Goal: Task Accomplishment & Management: Manage account settings

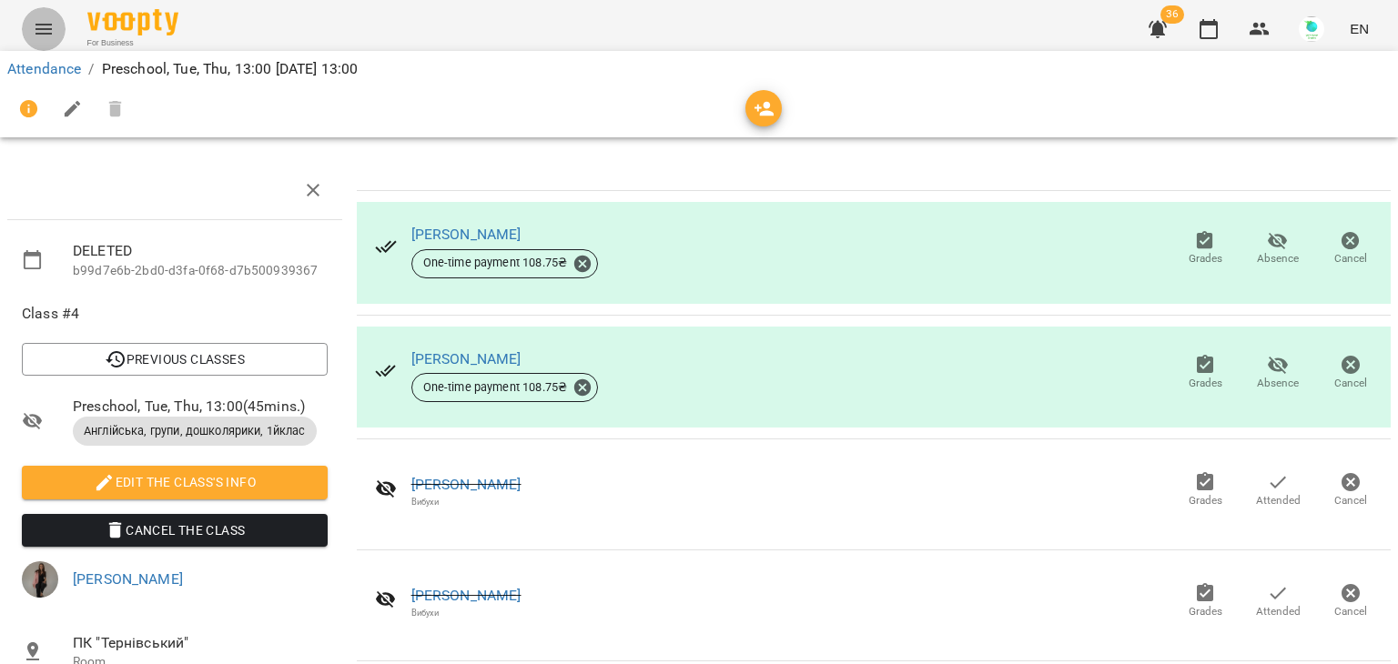
click at [33, 33] on icon "Menu" at bounding box center [44, 29] width 22 height 22
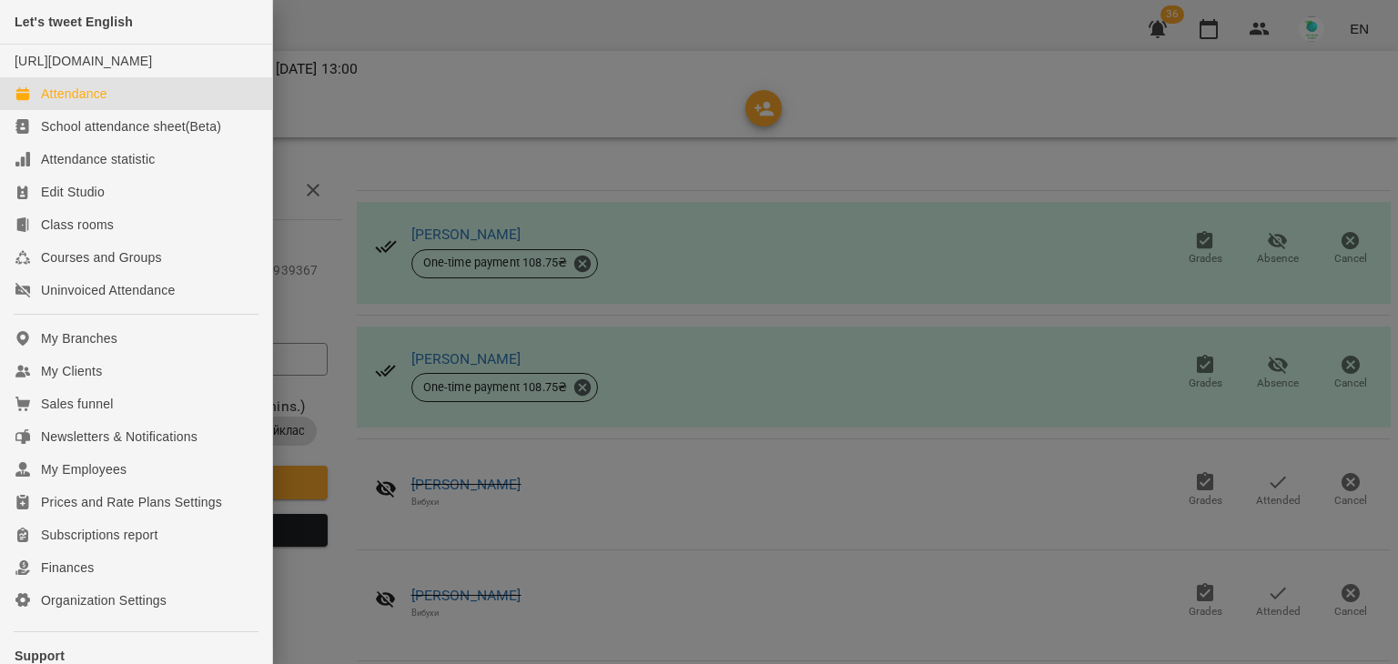
click at [82, 103] on div "Attendance" at bounding box center [74, 94] width 66 height 18
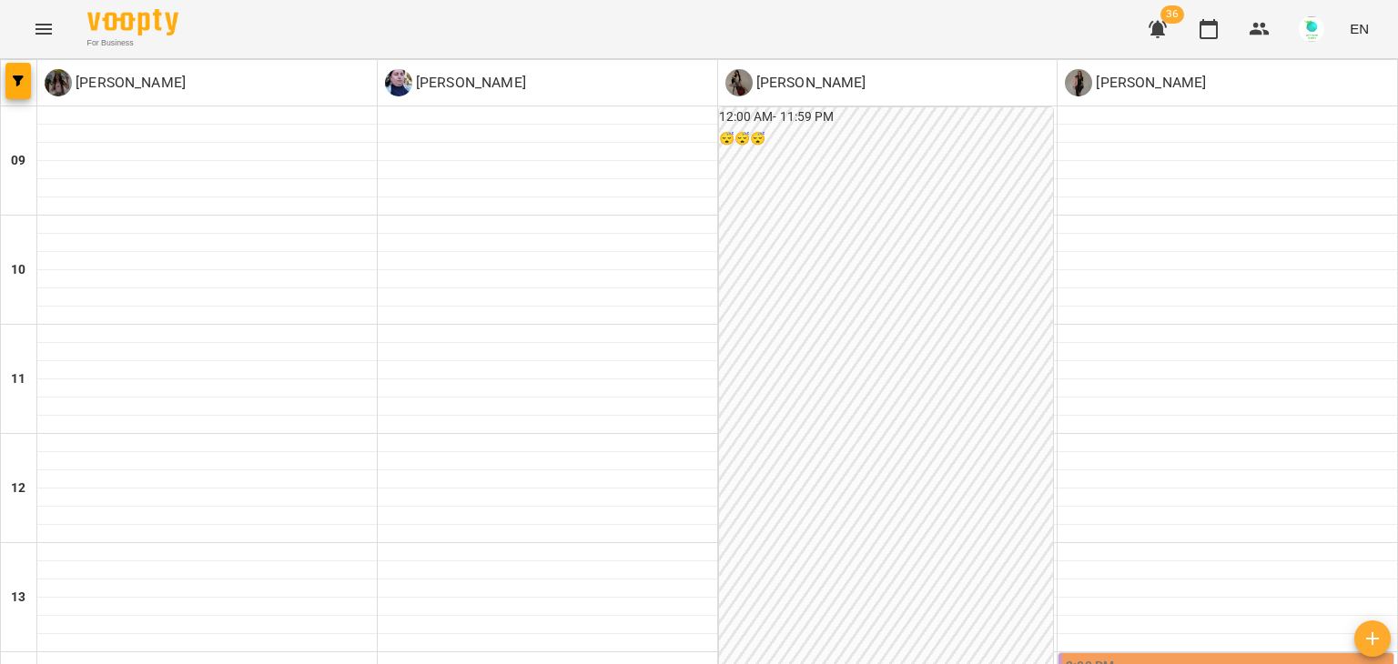
scroll to position [711, 0]
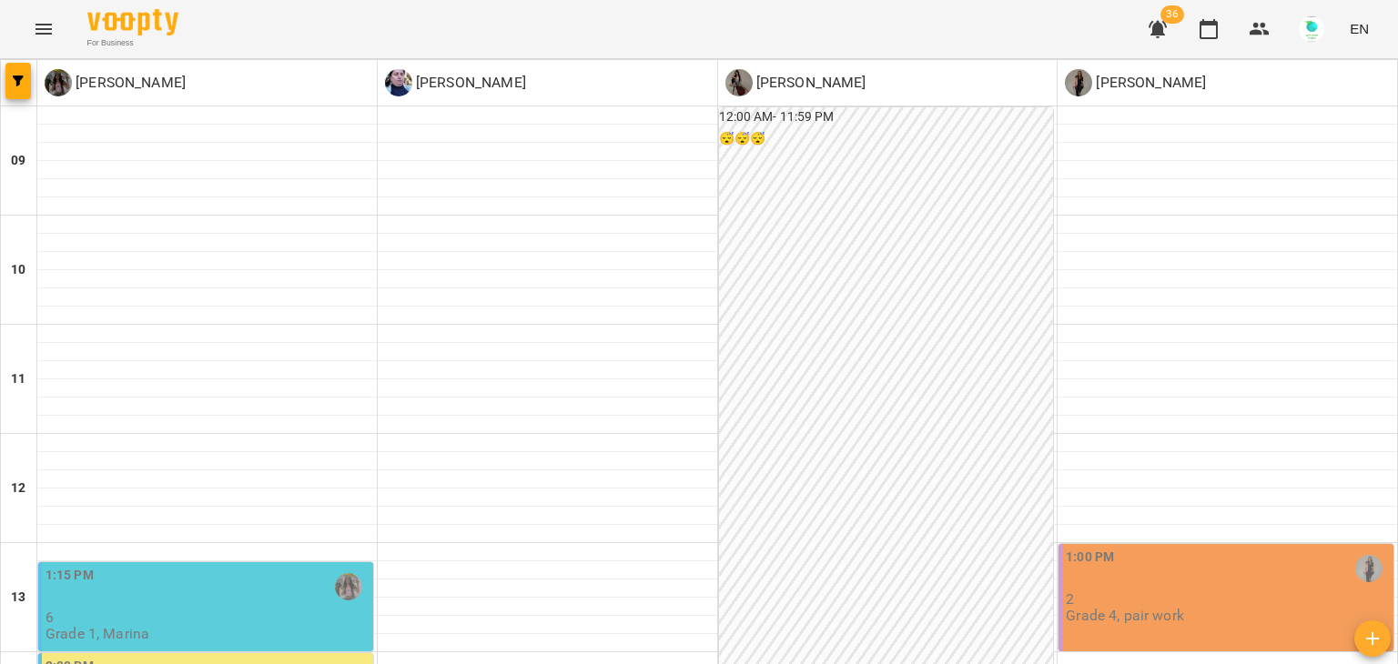
scroll to position [334, 0]
click at [1161, 608] on p "Grade 4, pair work" at bounding box center [1125, 615] width 118 height 15
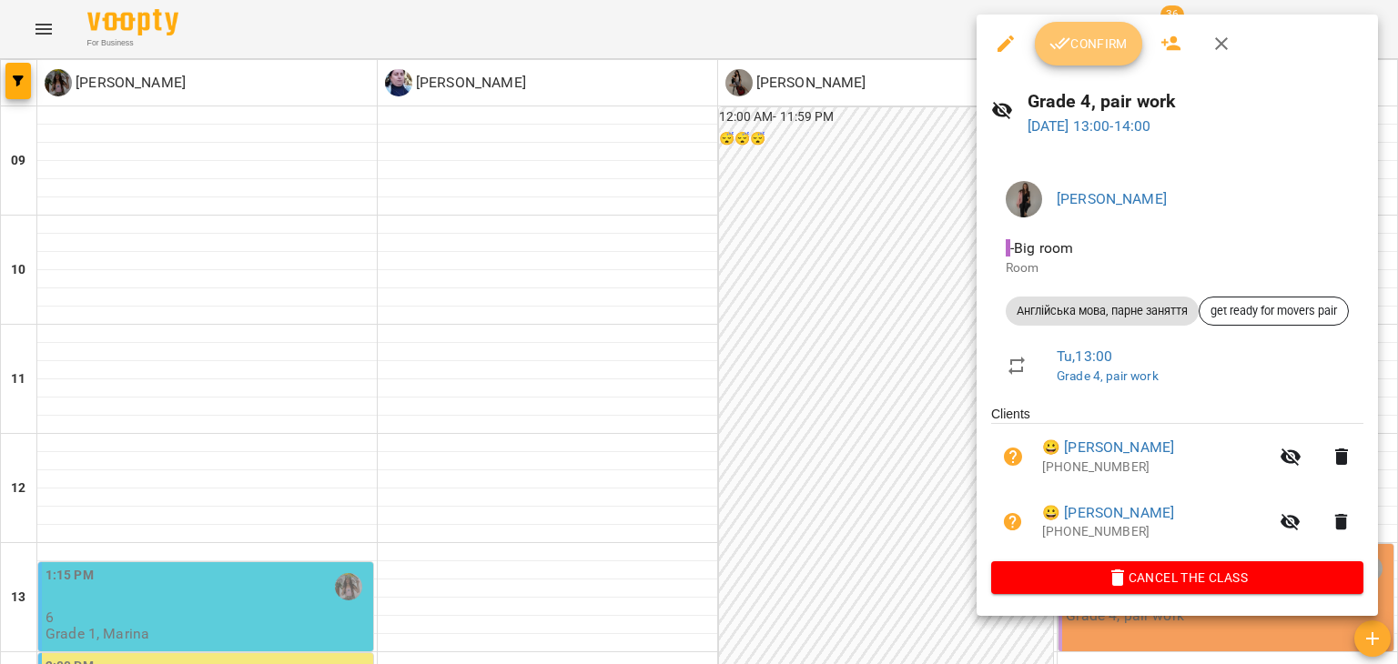
click at [1096, 41] on span "Confirm" at bounding box center [1088, 44] width 78 height 22
